Goal: Find specific page/section: Find specific page/section

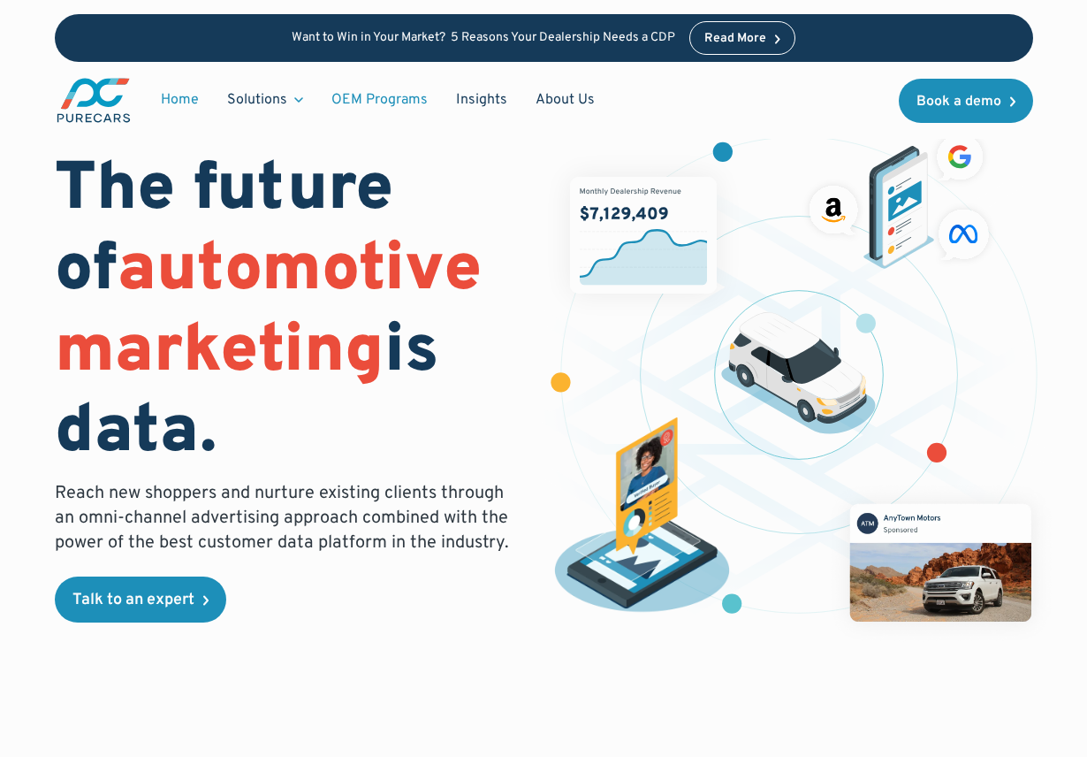
click at [393, 97] on link "OEM Programs" at bounding box center [379, 100] width 125 height 34
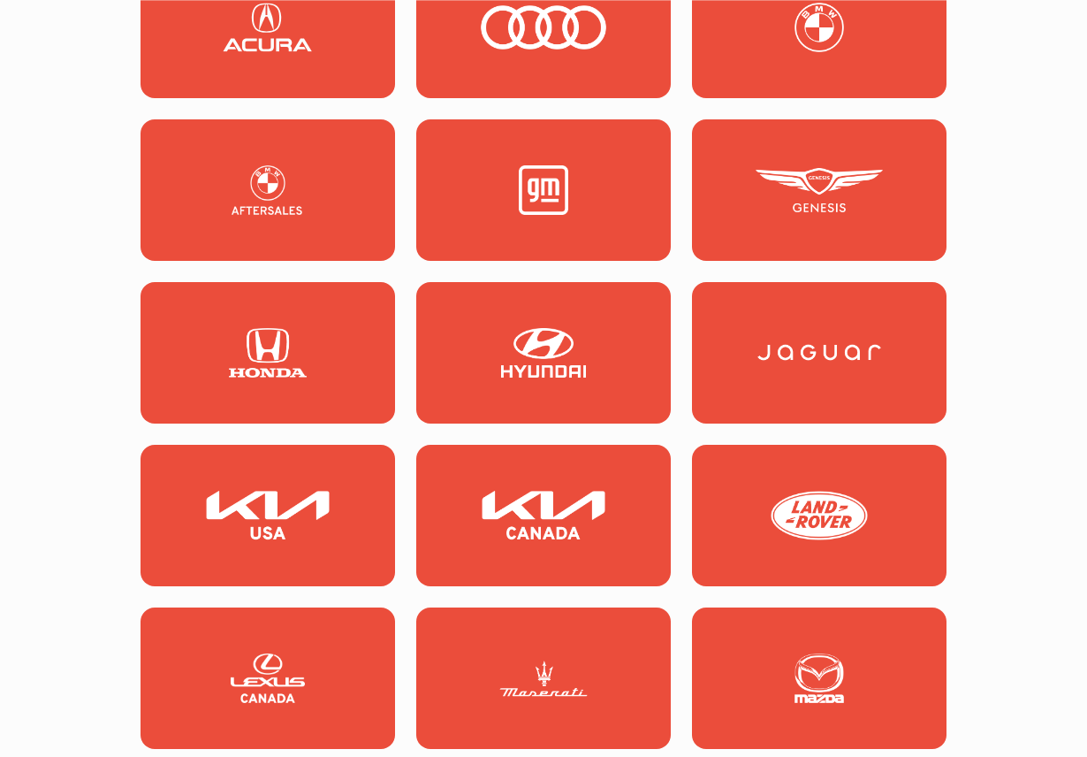
scroll to position [2184, 0]
